Goal: Communication & Community: Answer question/provide support

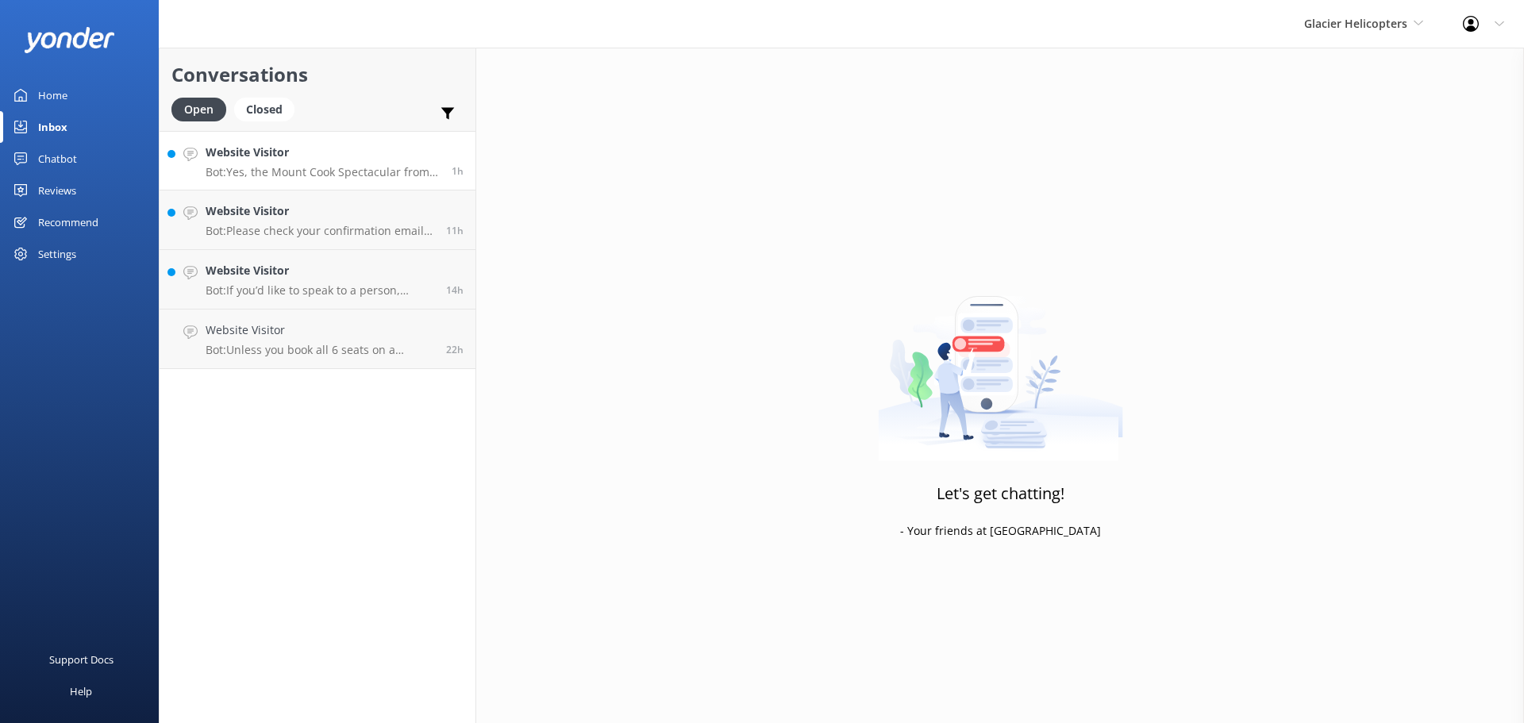
click at [309, 165] on p "Bot: Yes, the Mount Cook Spectacular from [GEOGRAPHIC_DATA] includes a snow lan…" at bounding box center [323, 172] width 234 height 14
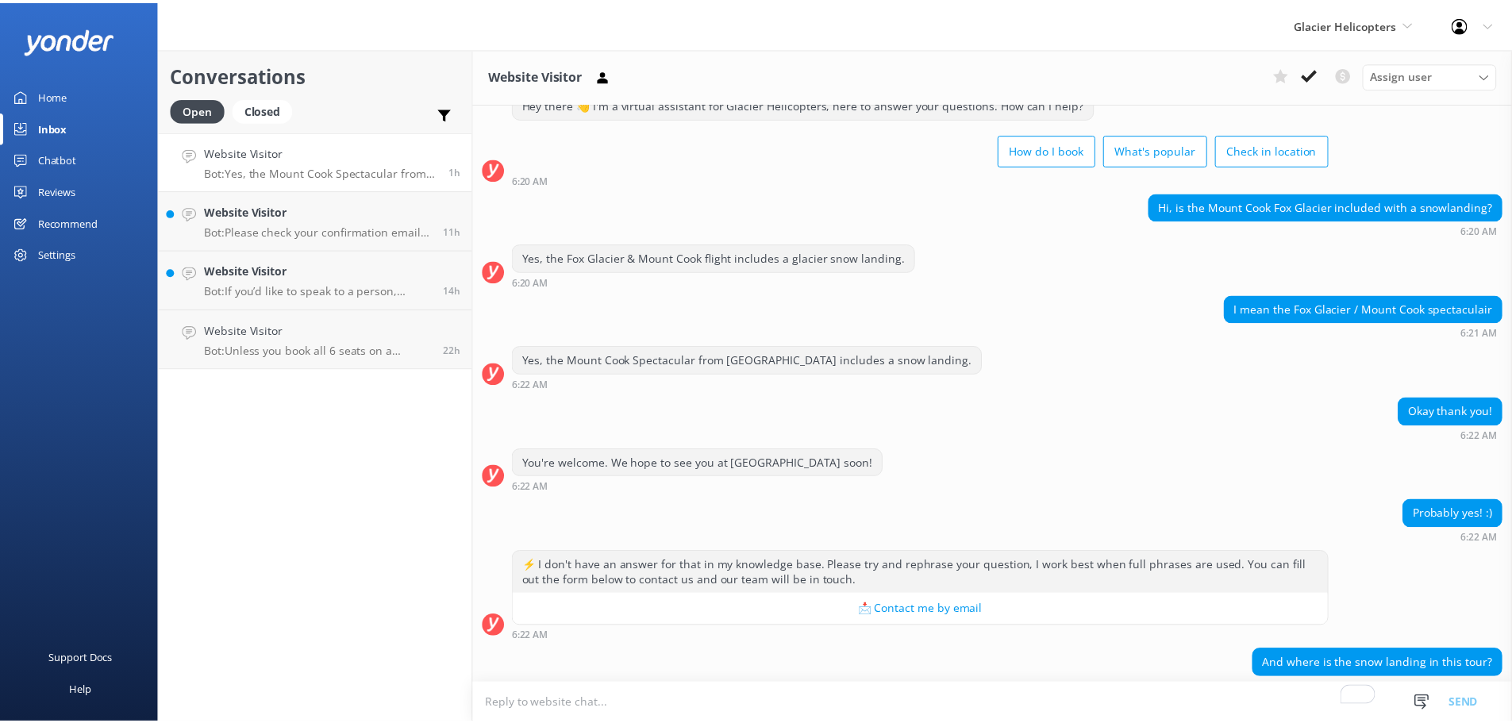
scroll to position [241, 0]
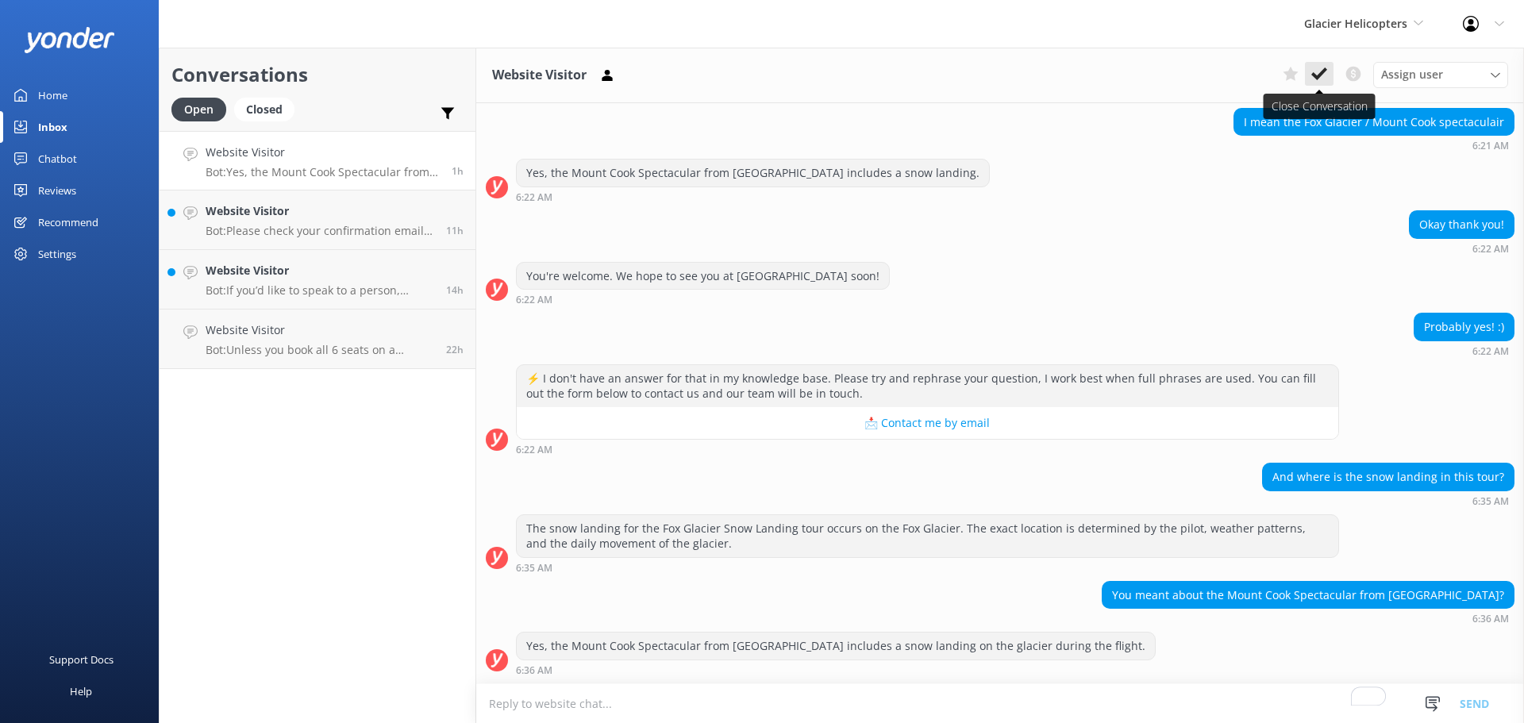
click at [1315, 77] on use at bounding box center [1319, 73] width 16 height 13
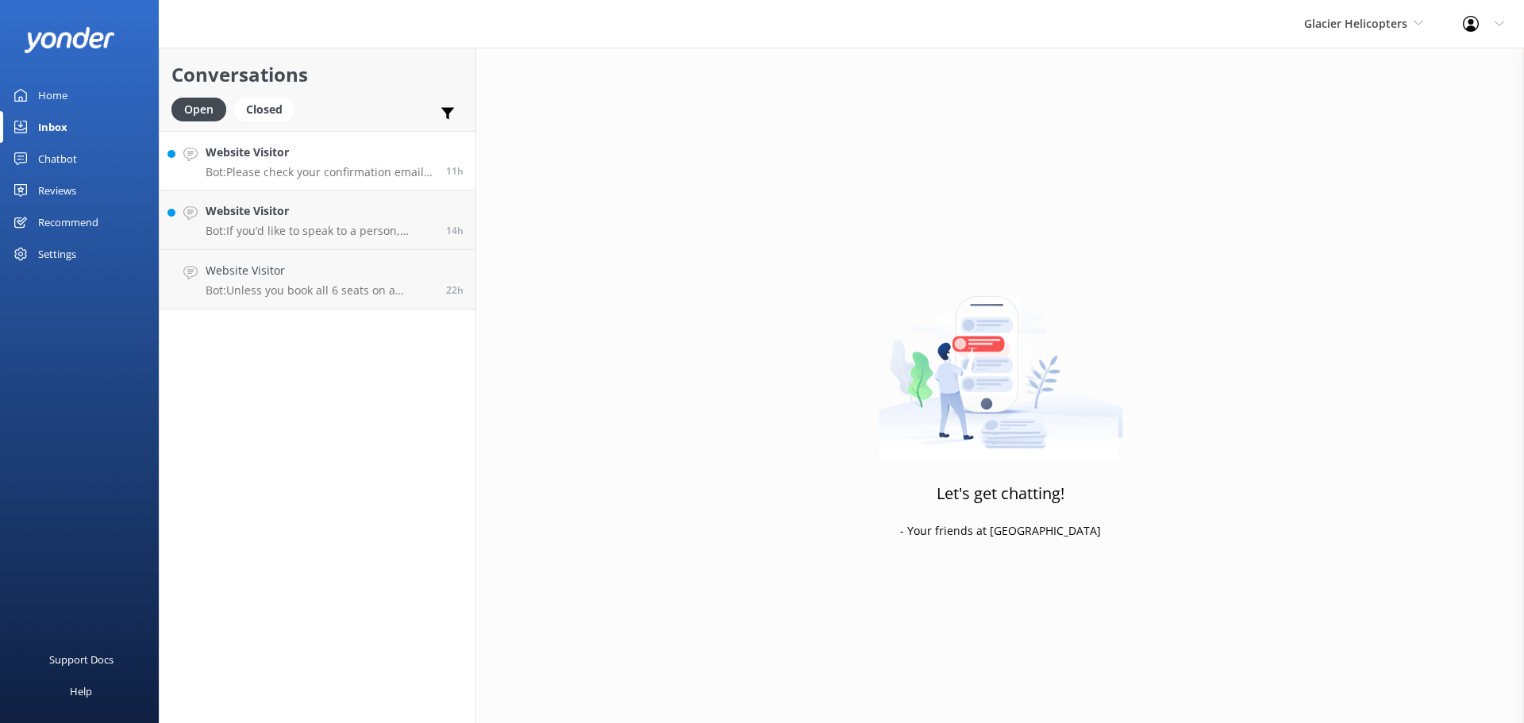
click at [350, 160] on h4 "Website Visitor" at bounding box center [320, 152] width 229 height 17
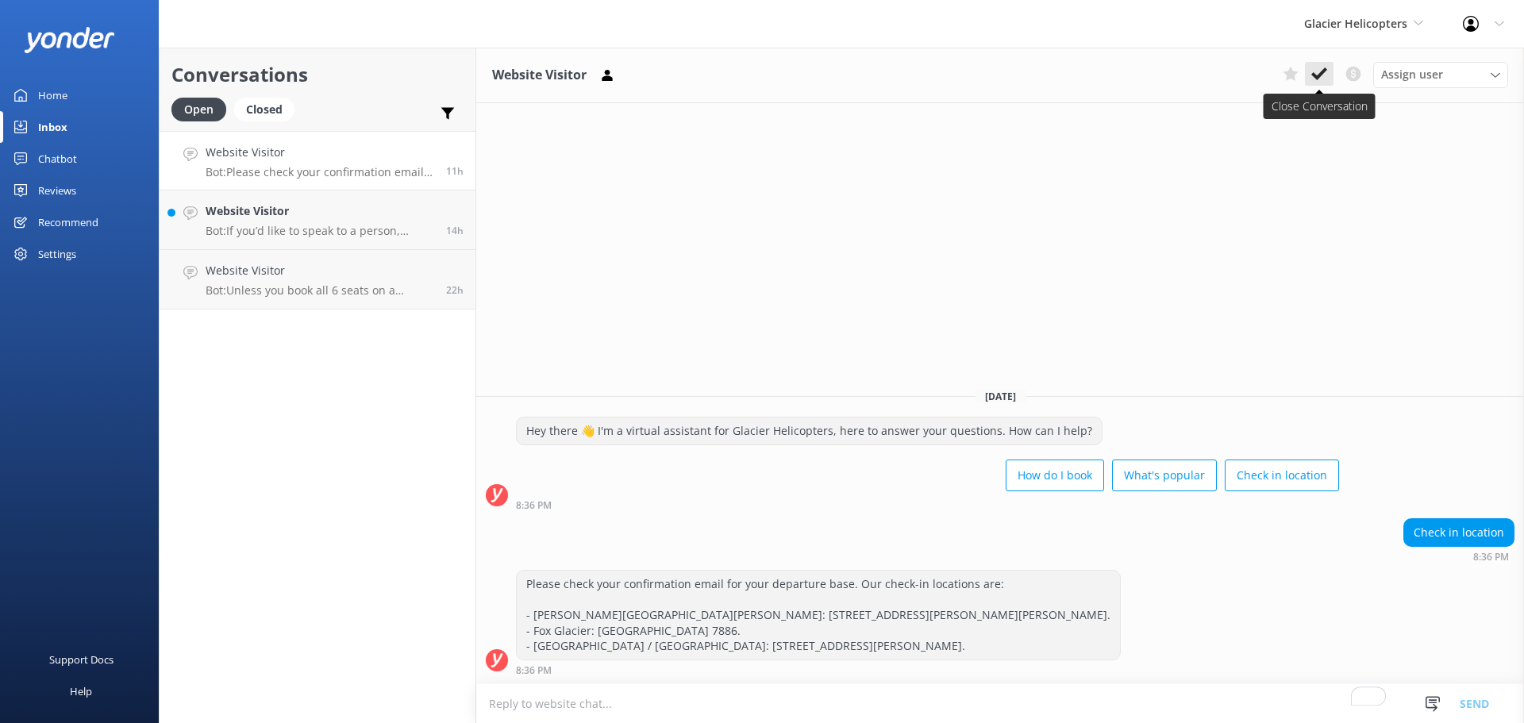
click at [1318, 80] on icon at bounding box center [1319, 74] width 16 height 16
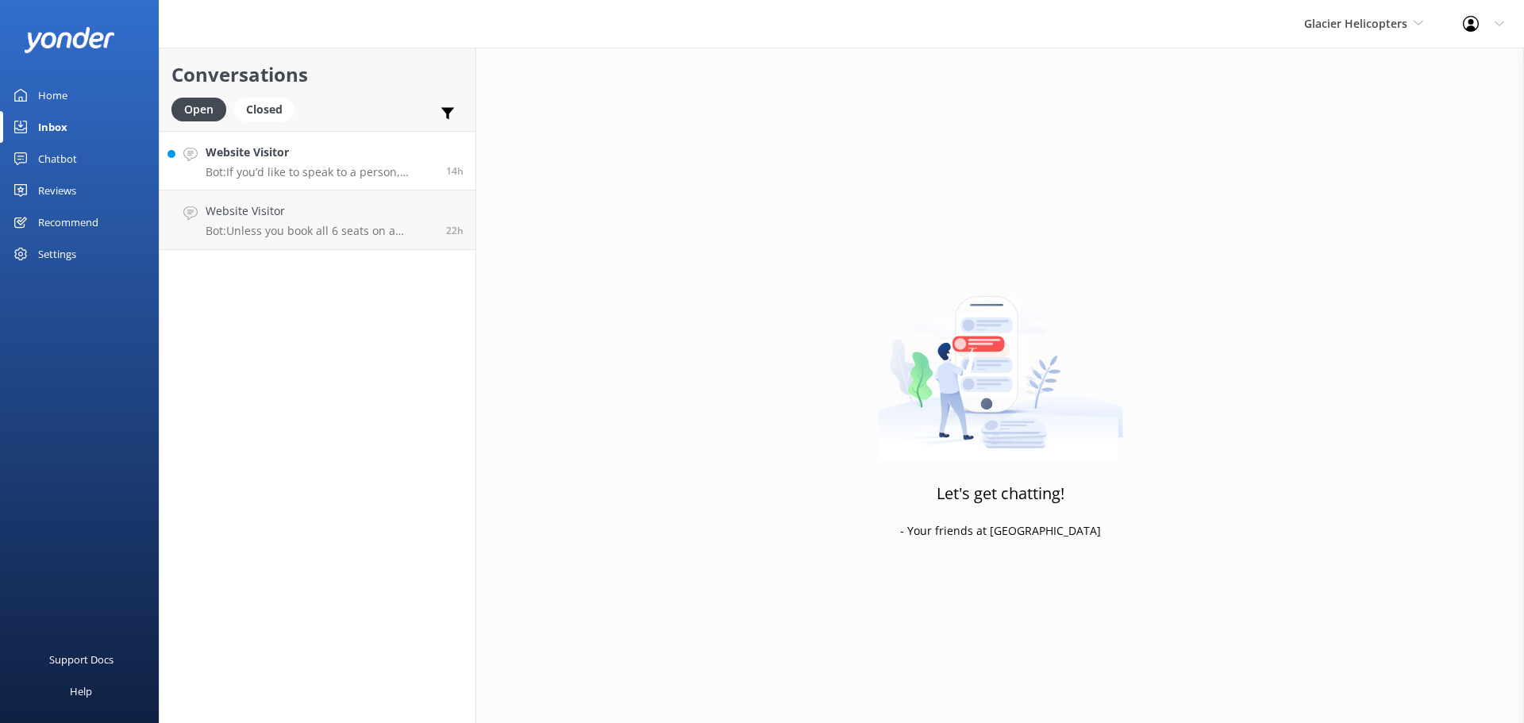
click at [371, 161] on h4 "Website Visitor" at bounding box center [320, 152] width 229 height 17
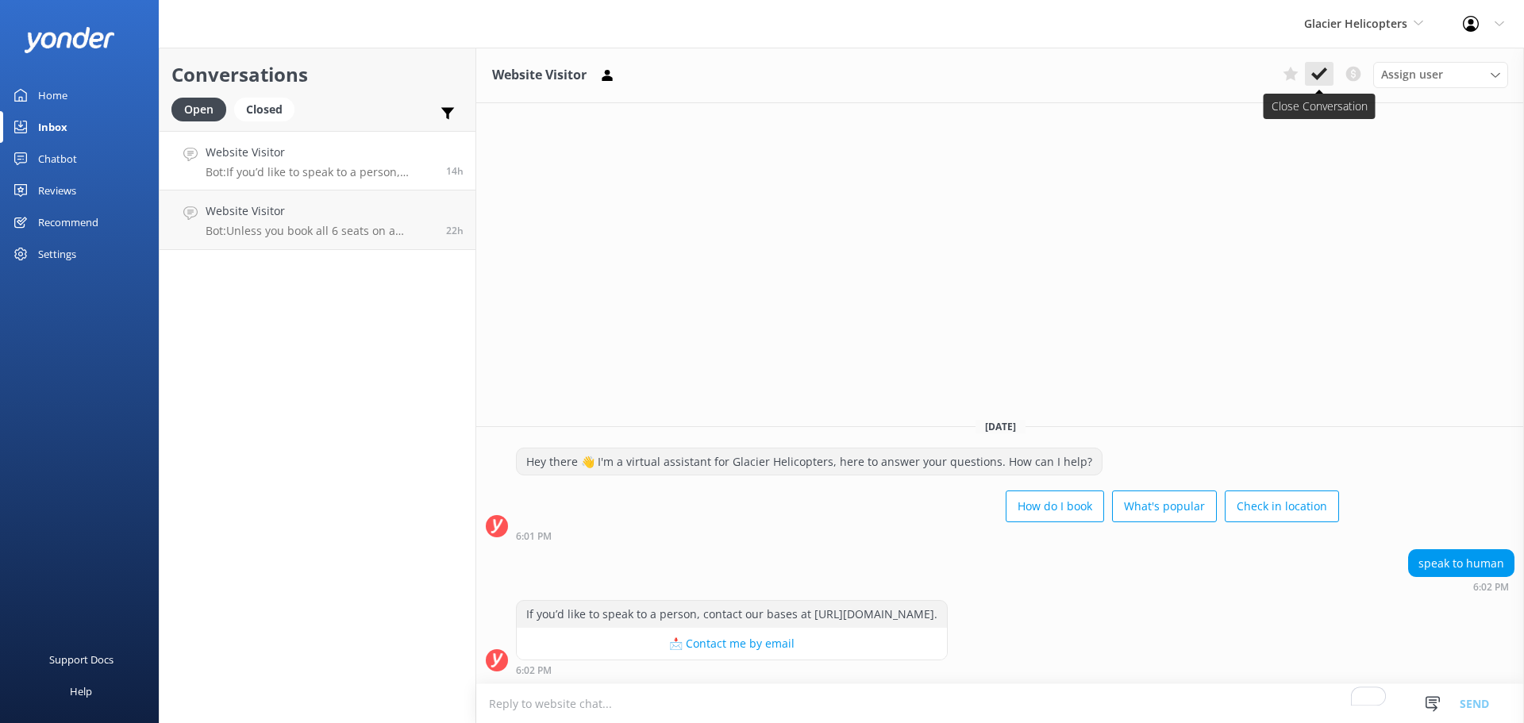
click at [1316, 79] on use at bounding box center [1319, 73] width 16 height 13
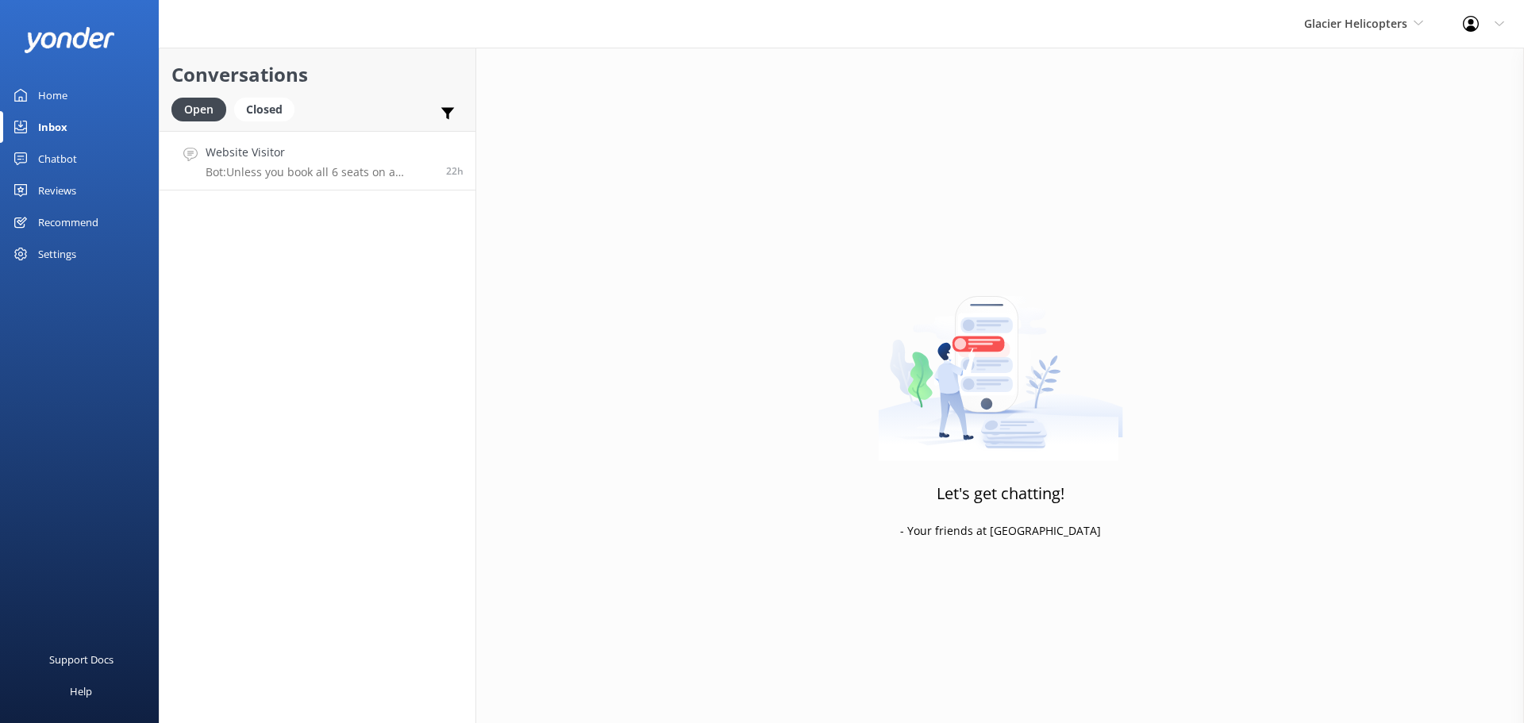
click at [306, 147] on h4 "Website Visitor" at bounding box center [320, 152] width 229 height 17
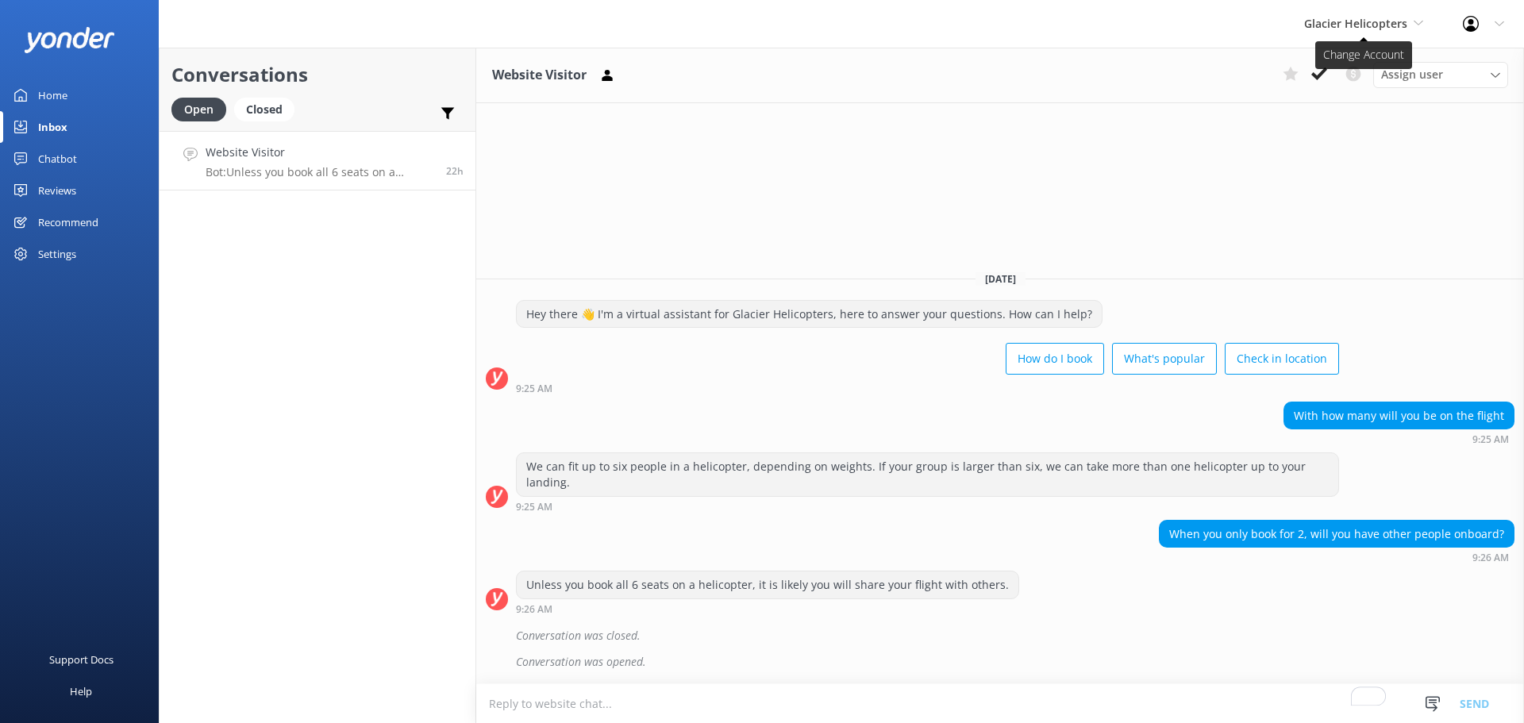
click at [1339, 33] on span "Glacier Helicopters" at bounding box center [1363, 23] width 119 height 17
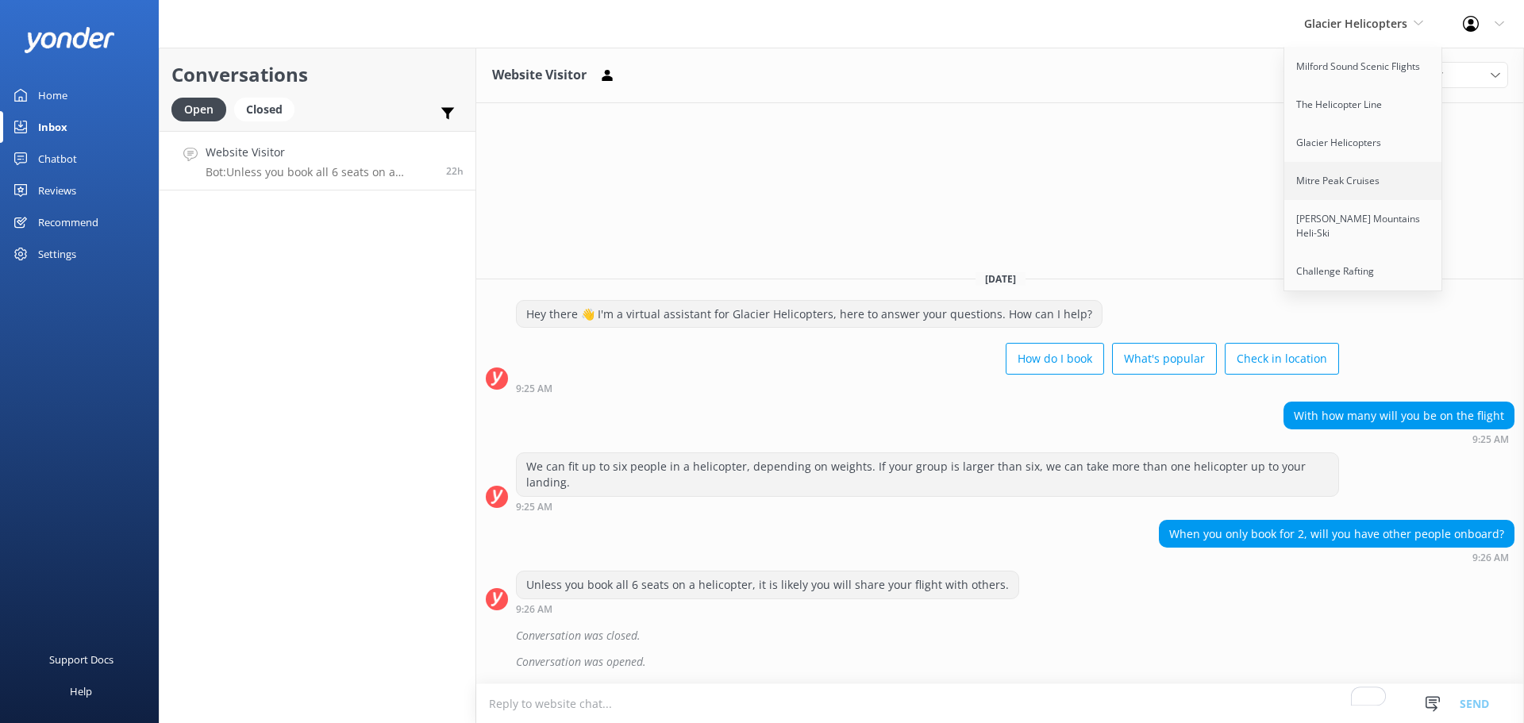
click at [1322, 188] on link "Mitre Peak Cruises" at bounding box center [1363, 181] width 159 height 38
